Goal: Information Seeking & Learning: Learn about a topic

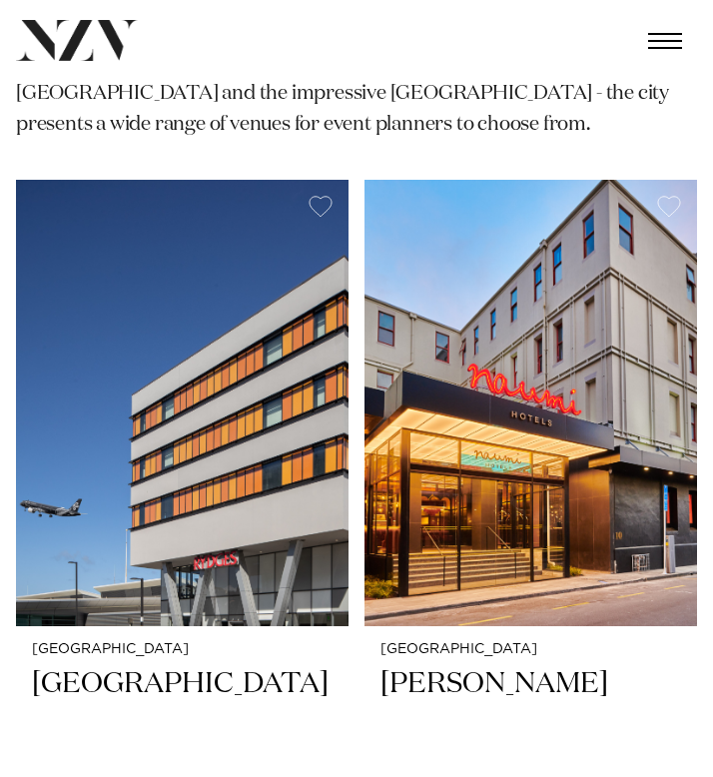
scroll to position [474, 0]
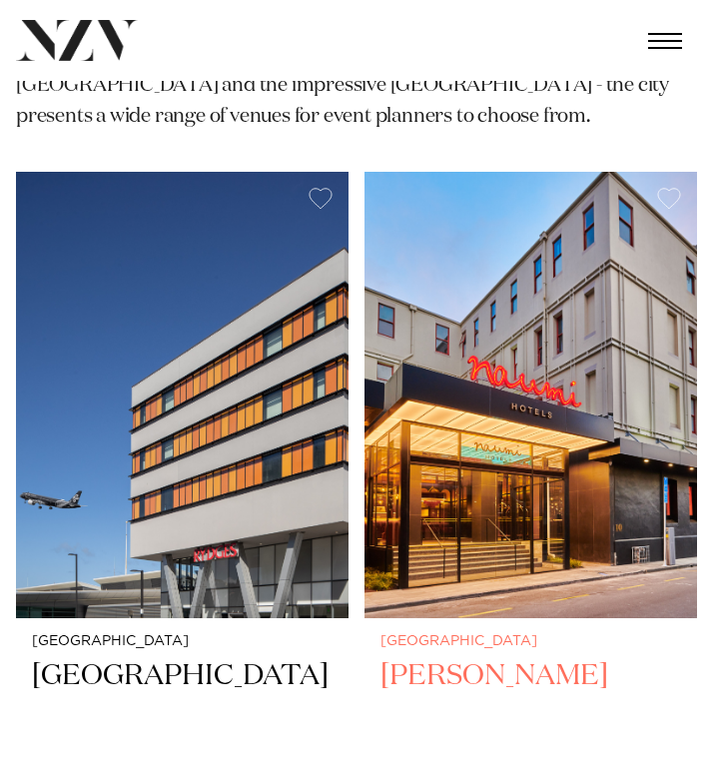
click at [516, 657] on h2 "[PERSON_NAME]" at bounding box center [531, 714] width 301 height 114
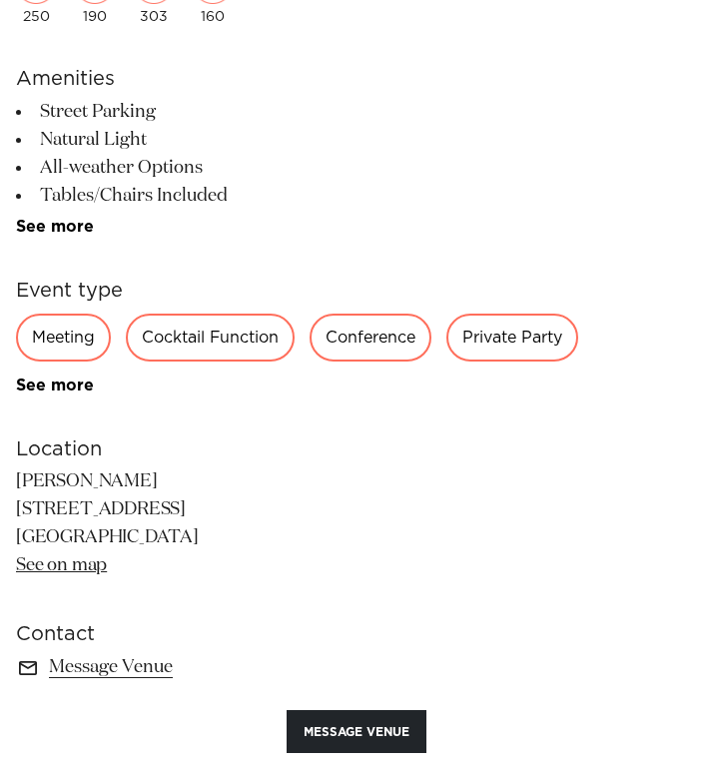
scroll to position [1036, 0]
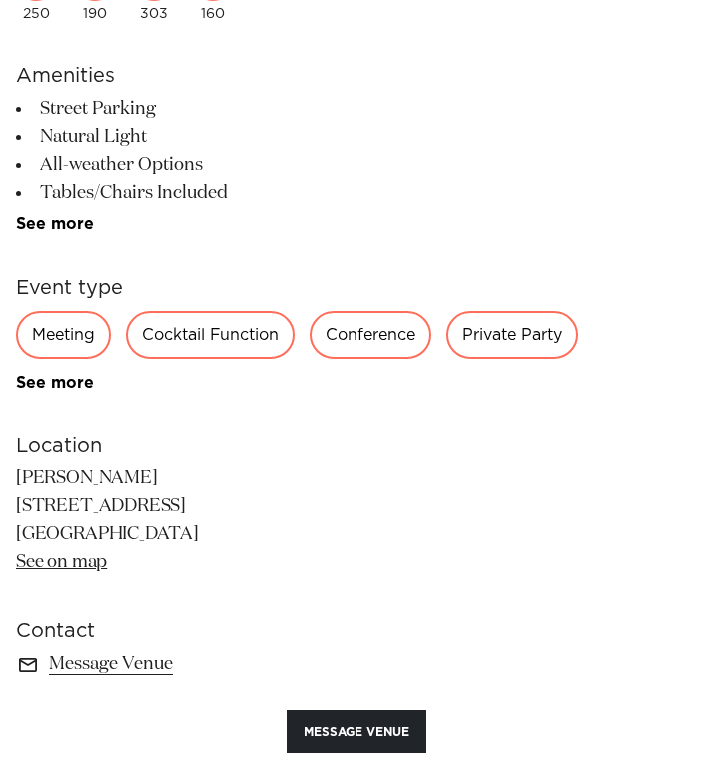
click at [537, 341] on div "Private Party" at bounding box center [512, 335] width 132 height 48
click at [537, 320] on div "Private Party" at bounding box center [512, 335] width 132 height 48
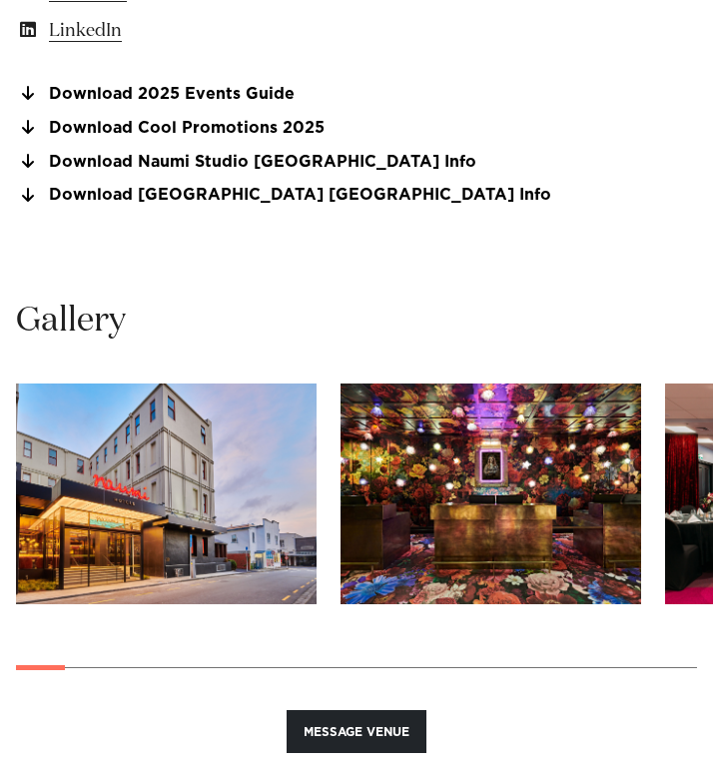
scroll to position [1875, 0]
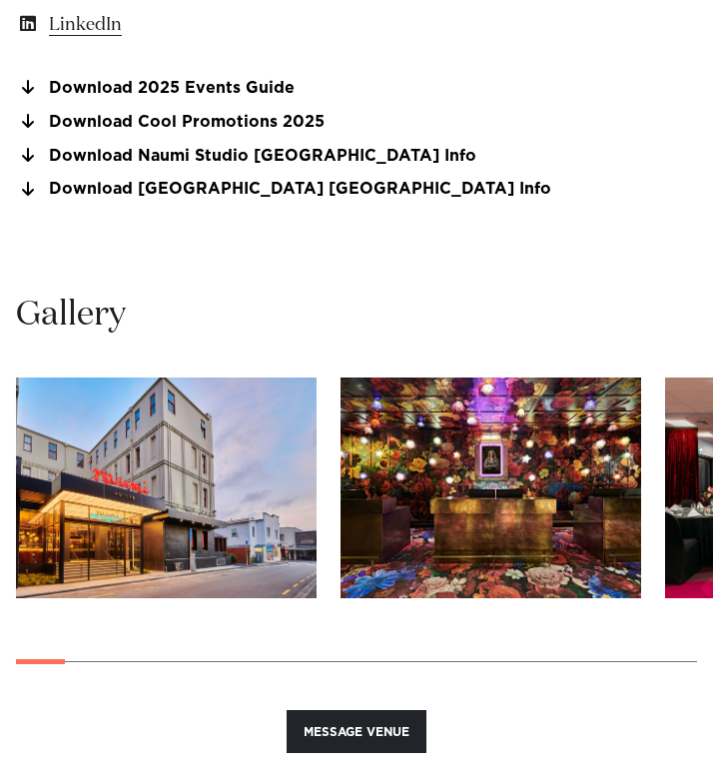
click at [261, 493] on img "1 / 29" at bounding box center [166, 488] width 301 height 221
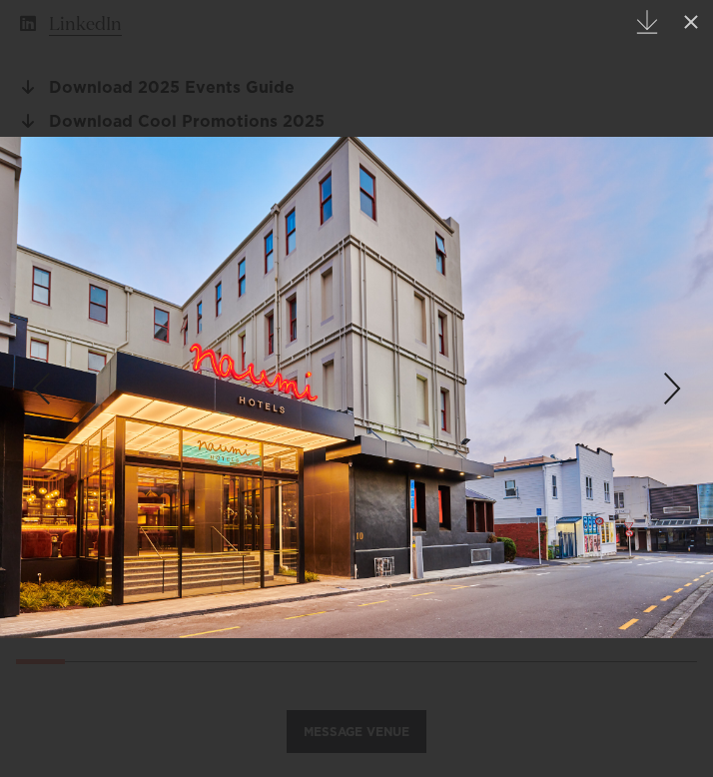
click at [653, 387] on link at bounding box center [678, 389] width 70 height 100
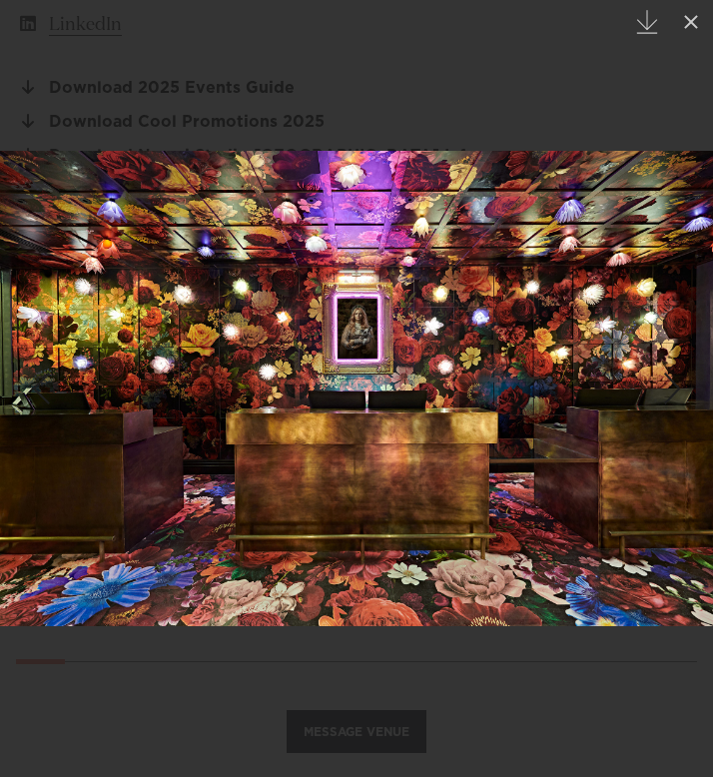
click at [659, 386] on div "Next slide" at bounding box center [672, 389] width 27 height 38
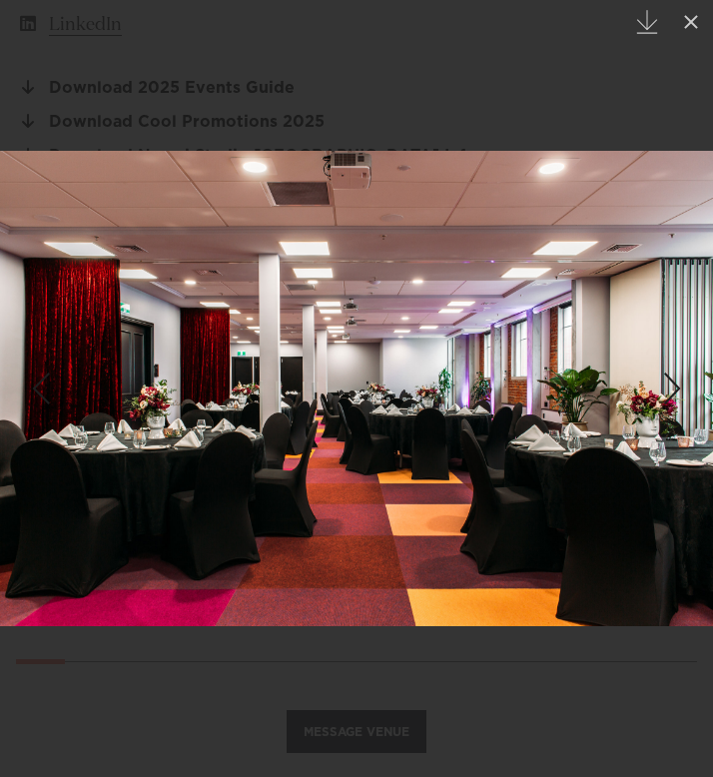
click at [660, 387] on div "Next slide" at bounding box center [672, 389] width 27 height 38
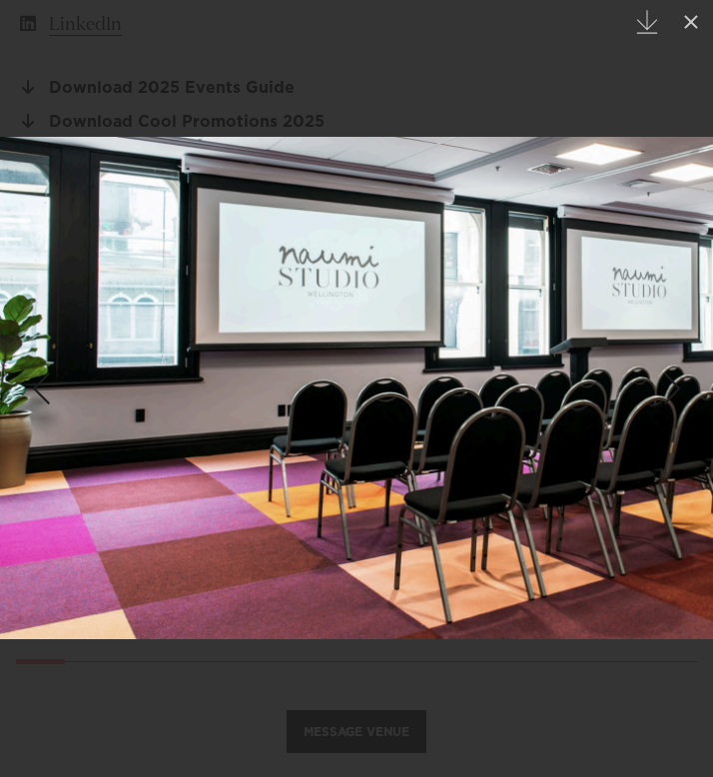
click at [661, 387] on div "Next slide" at bounding box center [672, 389] width 27 height 38
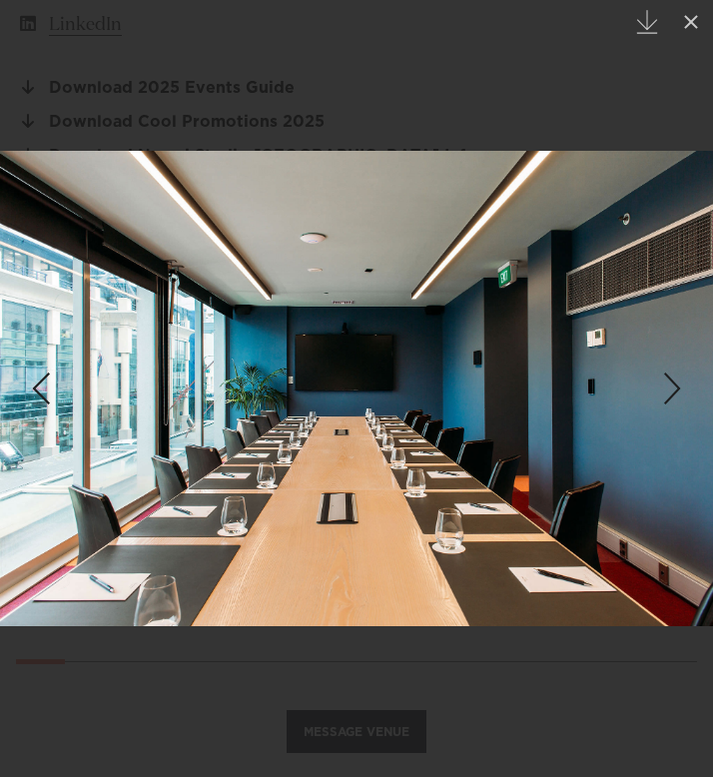
click at [668, 387] on div "Next slide" at bounding box center [672, 389] width 27 height 38
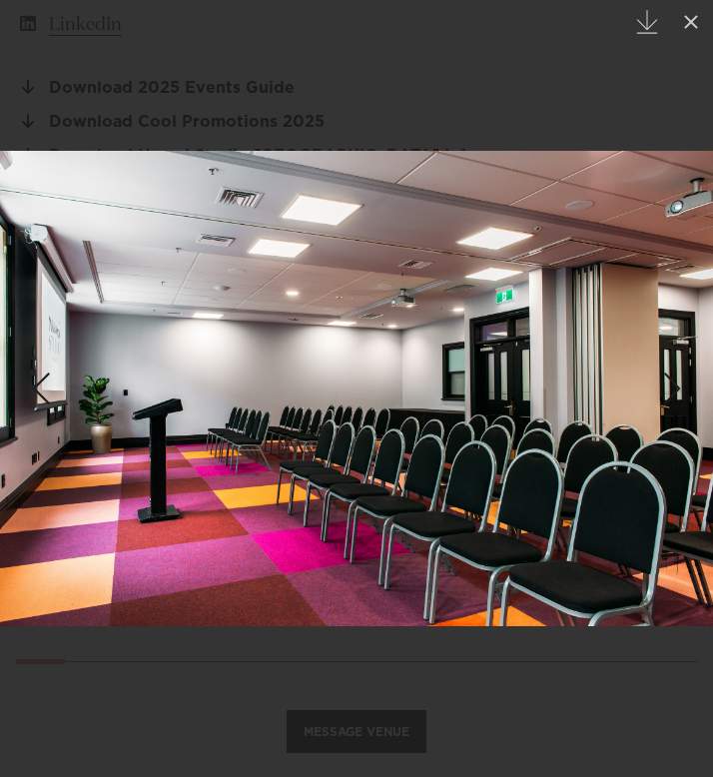
click at [668, 387] on div "Next slide" at bounding box center [672, 389] width 27 height 38
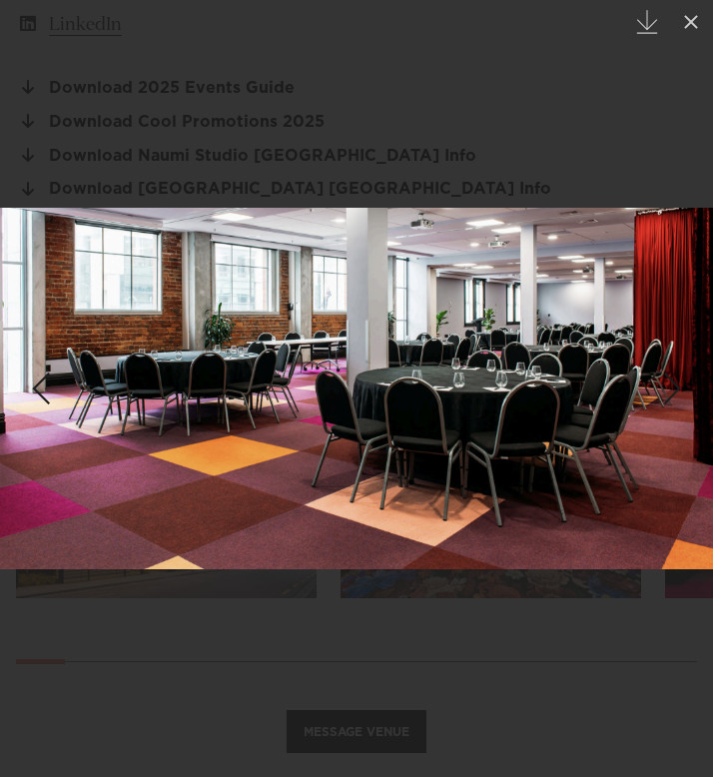
click at [670, 368] on link at bounding box center [678, 389] width 70 height 100
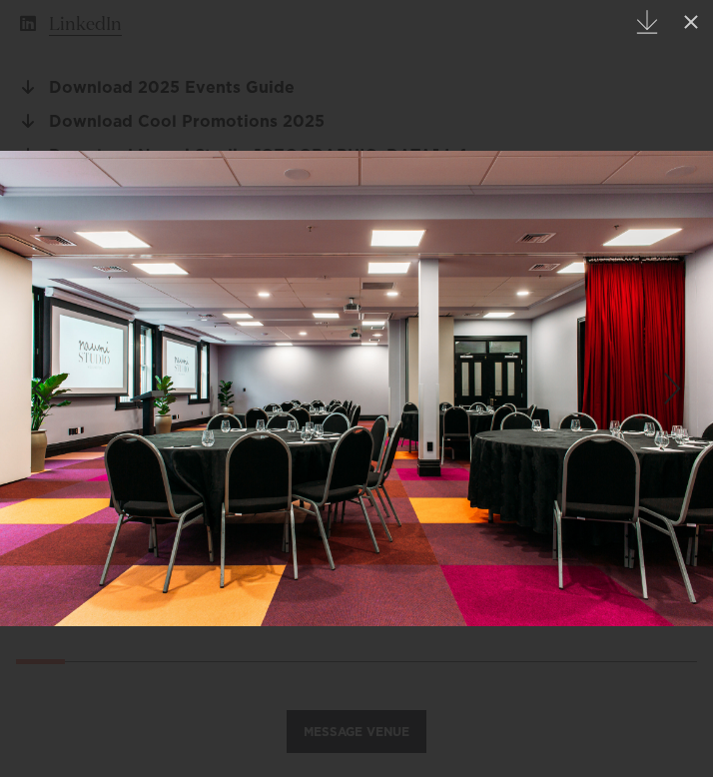
click at [670, 368] on link at bounding box center [678, 389] width 70 height 100
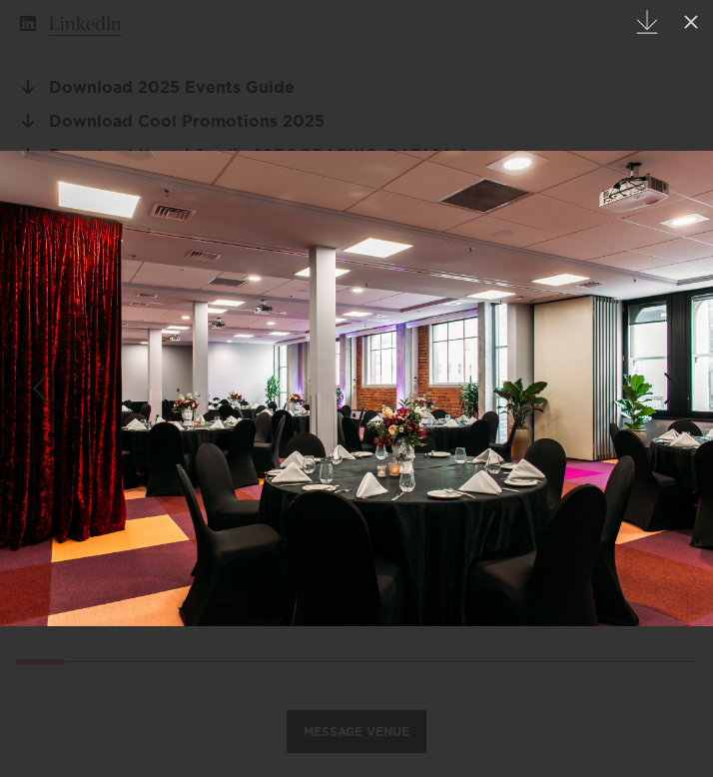
click at [670, 368] on link at bounding box center [678, 389] width 70 height 100
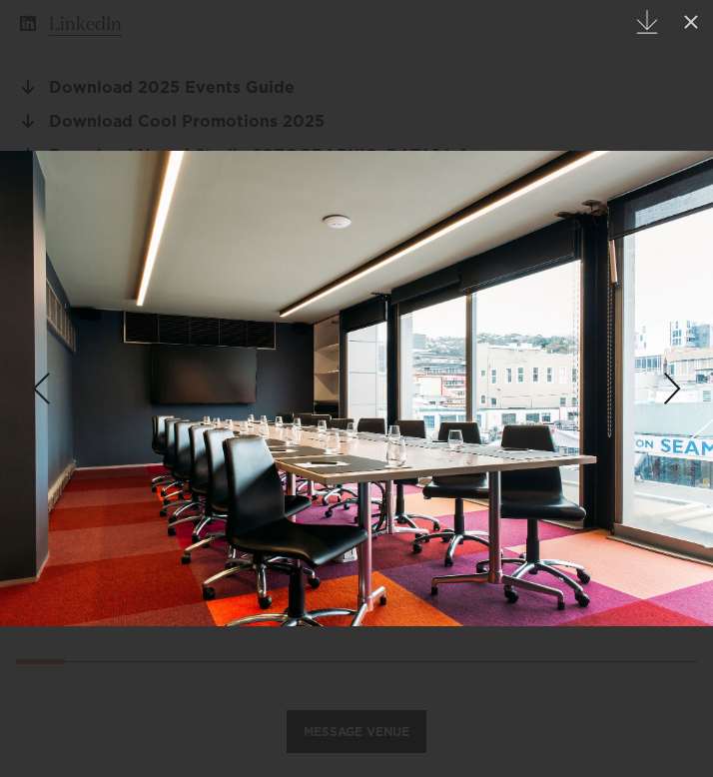
click at [670, 368] on link at bounding box center [678, 389] width 70 height 100
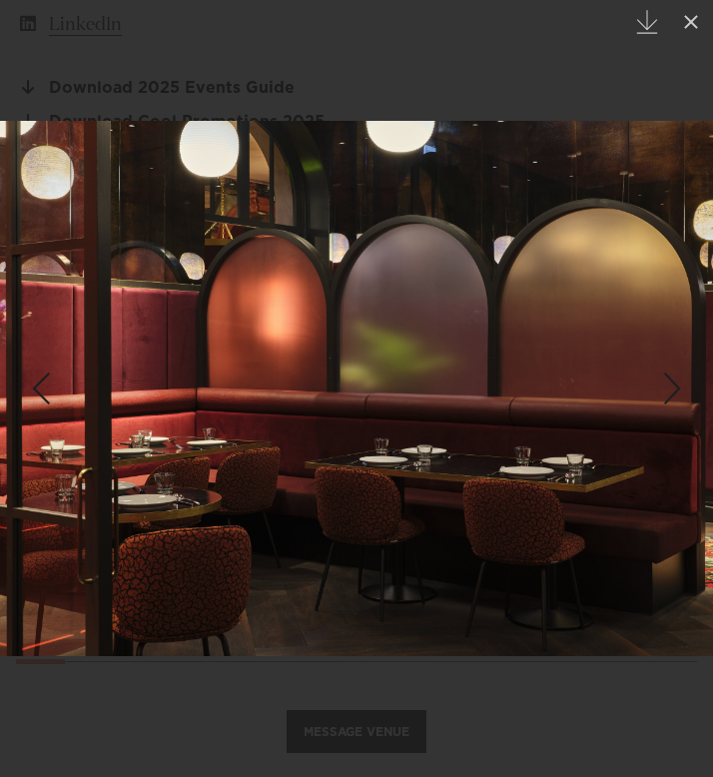
click at [670, 375] on div "Next slide" at bounding box center [672, 389] width 27 height 38
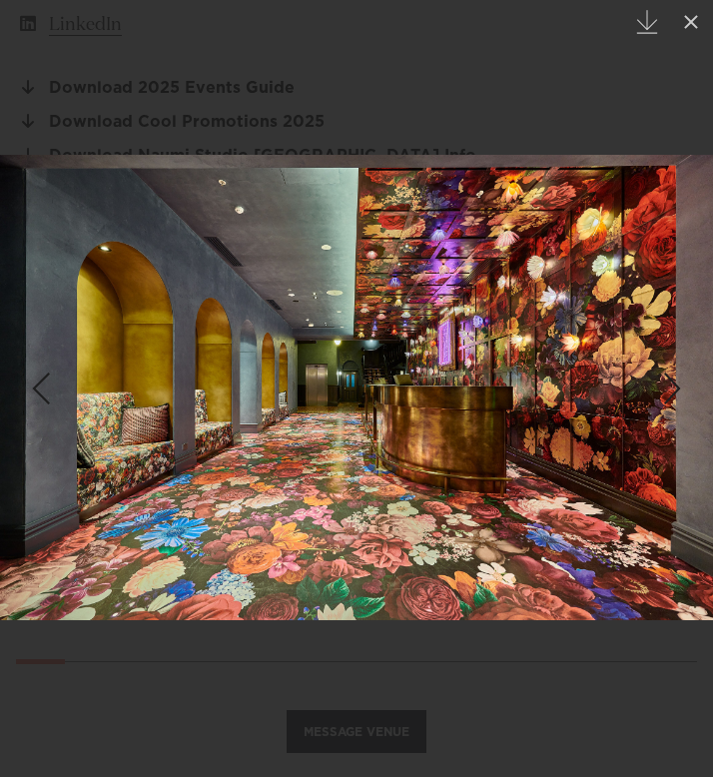
click at [670, 375] on div "Next slide" at bounding box center [672, 389] width 27 height 38
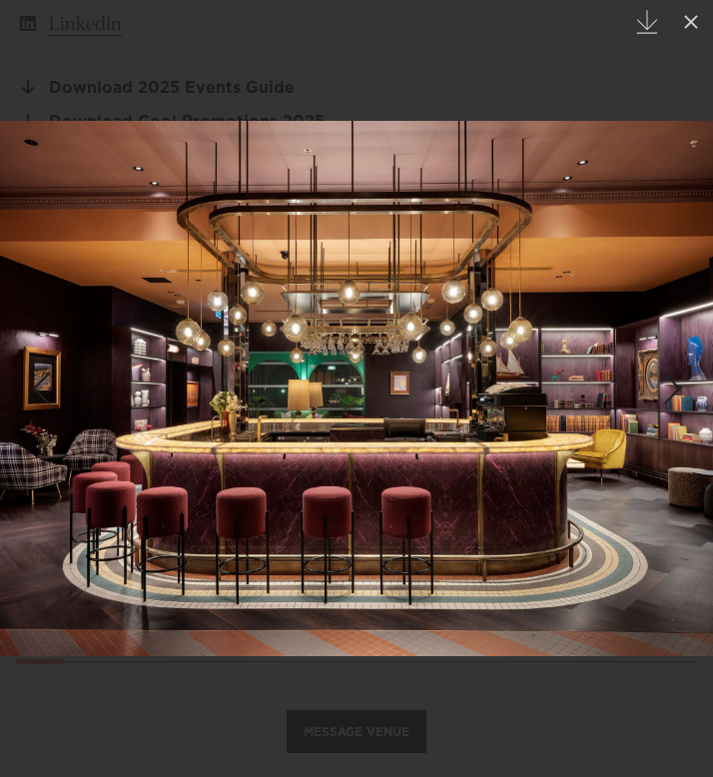
click at [670, 375] on div "Next slide" at bounding box center [672, 389] width 27 height 38
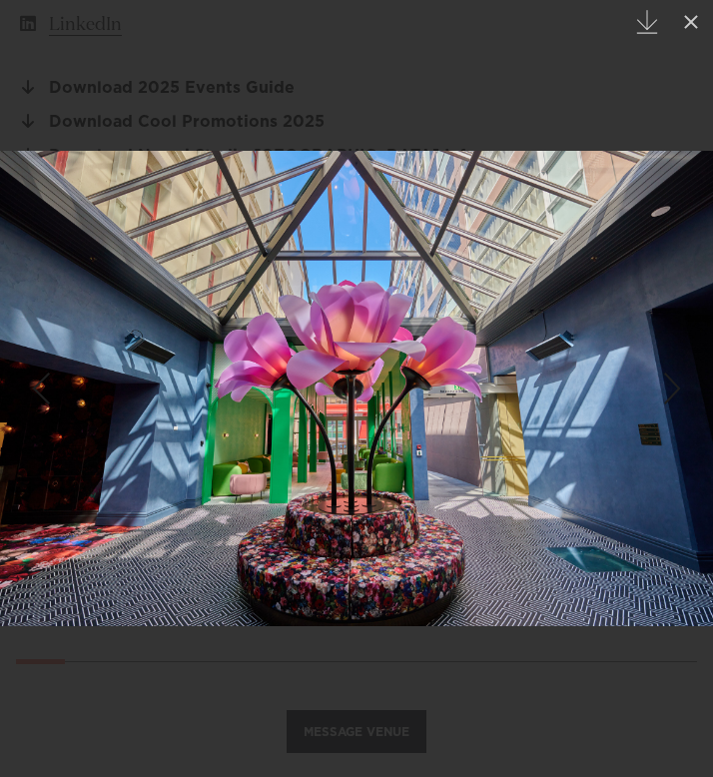
click at [670, 375] on div "Next slide" at bounding box center [672, 389] width 27 height 38
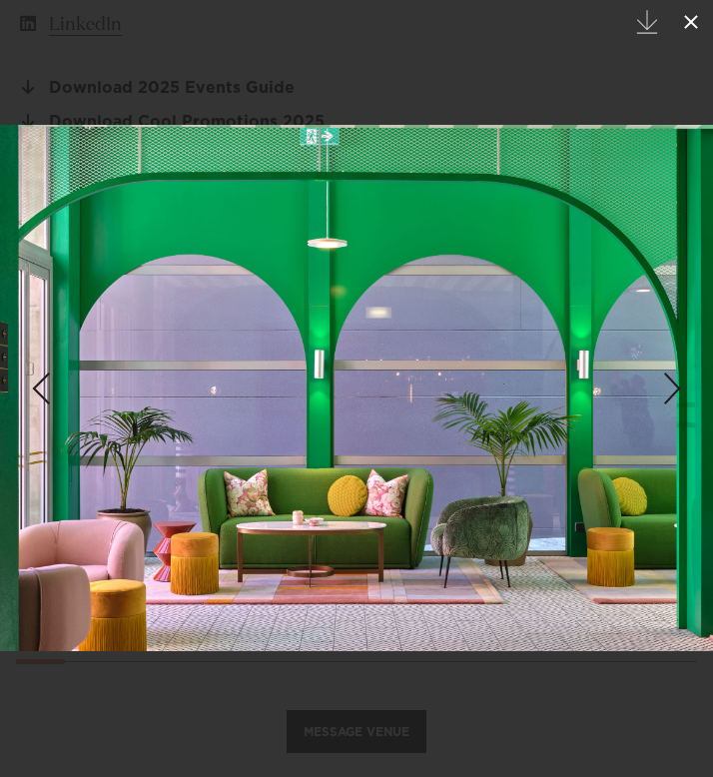
click at [690, 29] on icon at bounding box center [691, 22] width 24 height 24
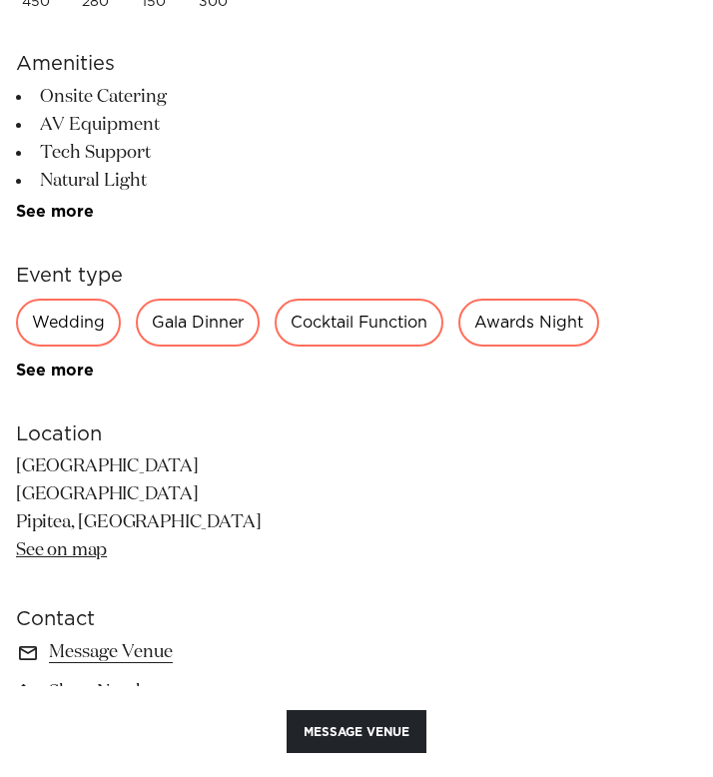
scroll to position [1049, 0]
